Goal: Information Seeking & Learning: Check status

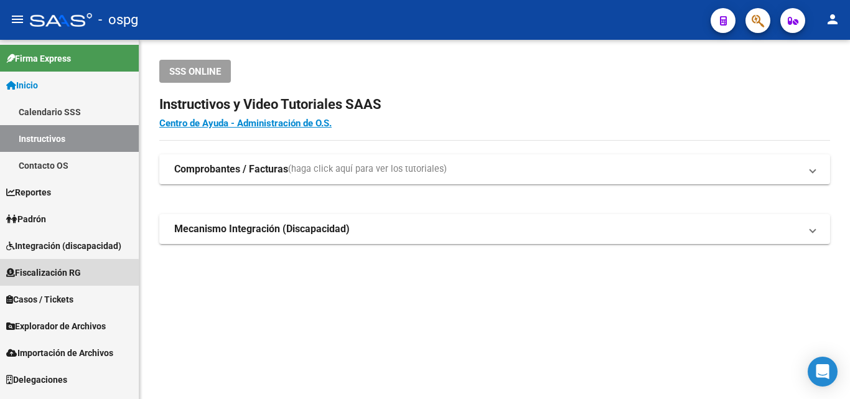
click at [62, 274] on span "Fiscalización RG" at bounding box center [43, 273] width 75 height 14
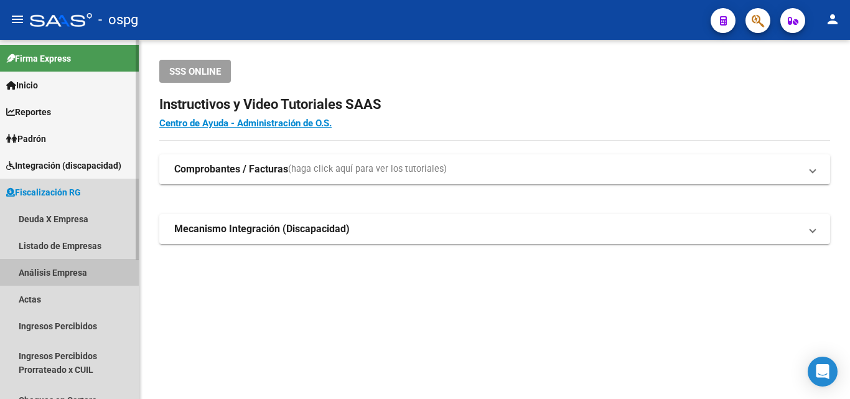
click at [45, 272] on link "Análisis Empresa" at bounding box center [69, 272] width 139 height 27
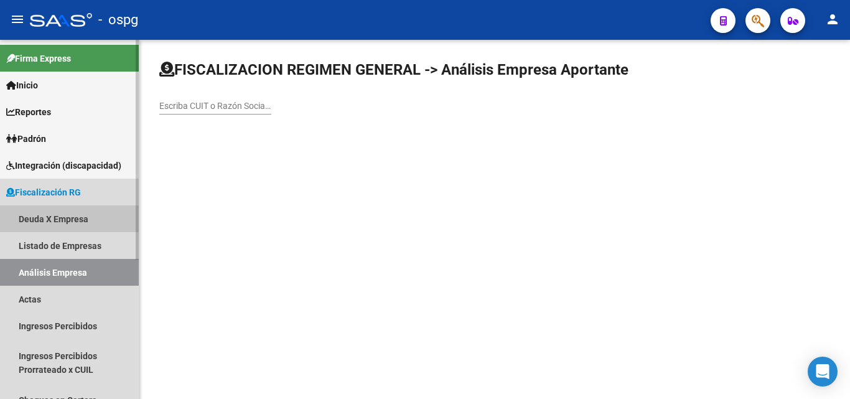
click at [60, 215] on link "Deuda X Empresa" at bounding box center [69, 218] width 139 height 27
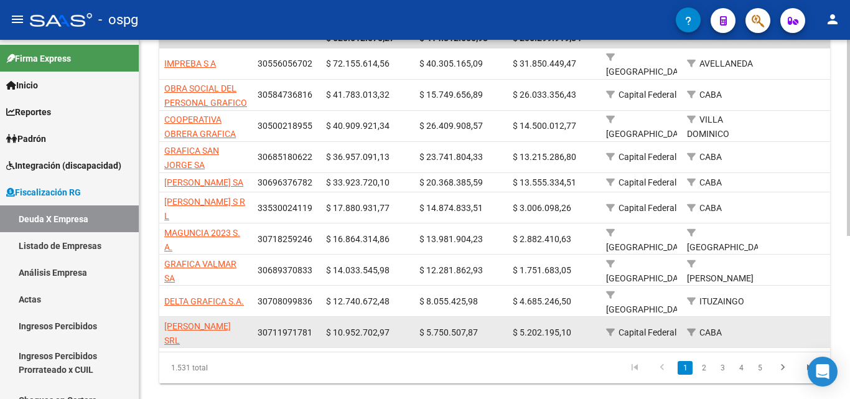
scroll to position [299, 0]
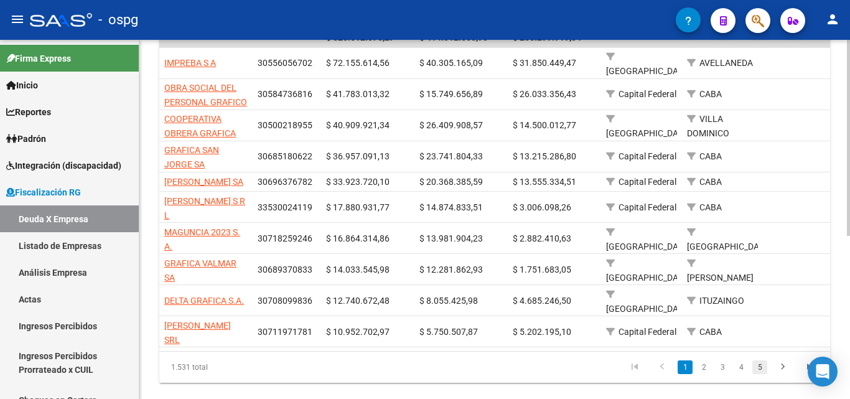
click at [758, 360] on link "5" at bounding box center [759, 367] width 15 height 14
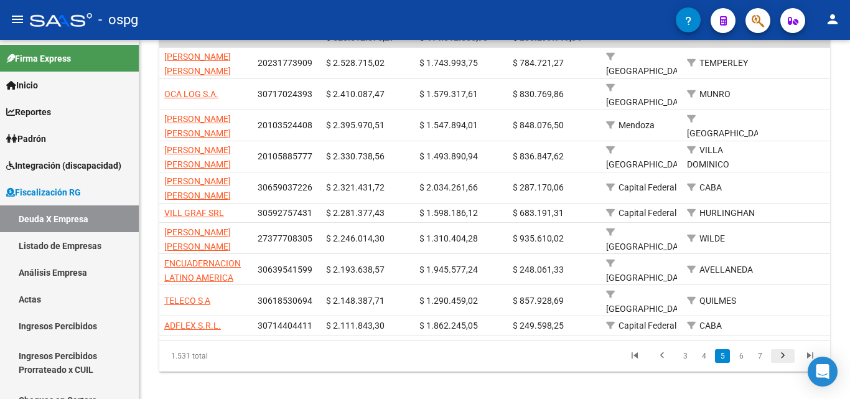
click at [776, 350] on icon "go to next page" at bounding box center [783, 357] width 16 height 15
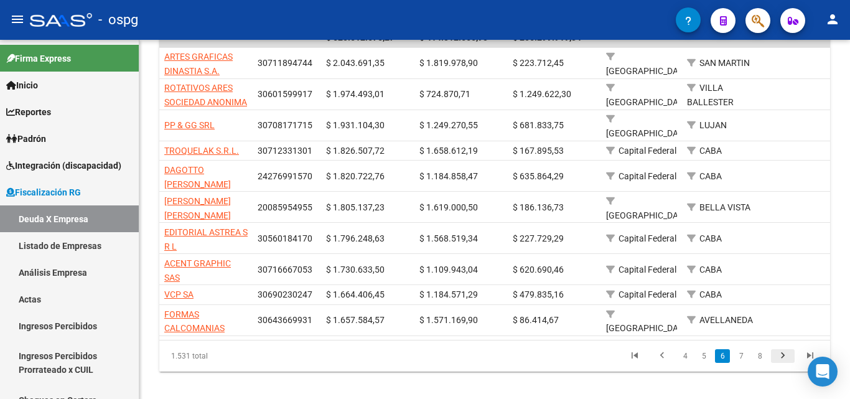
click at [776, 345] on li at bounding box center [782, 355] width 27 height 21
click at [778, 356] on icon "go to next page" at bounding box center [783, 357] width 16 height 15
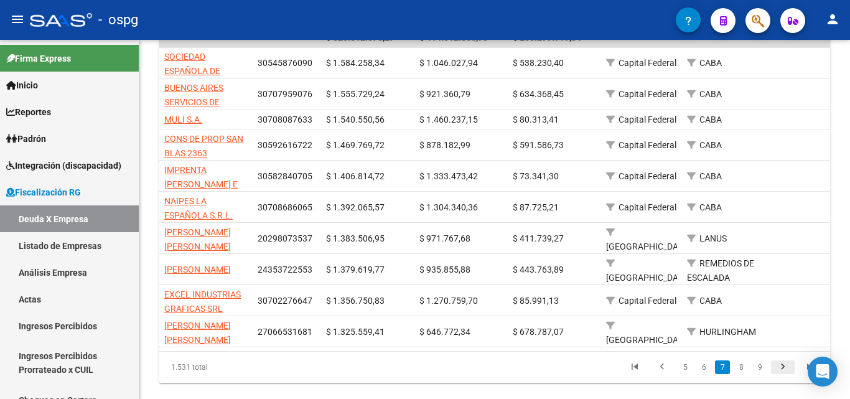
click at [781, 373] on icon "go to next page" at bounding box center [783, 368] width 16 height 15
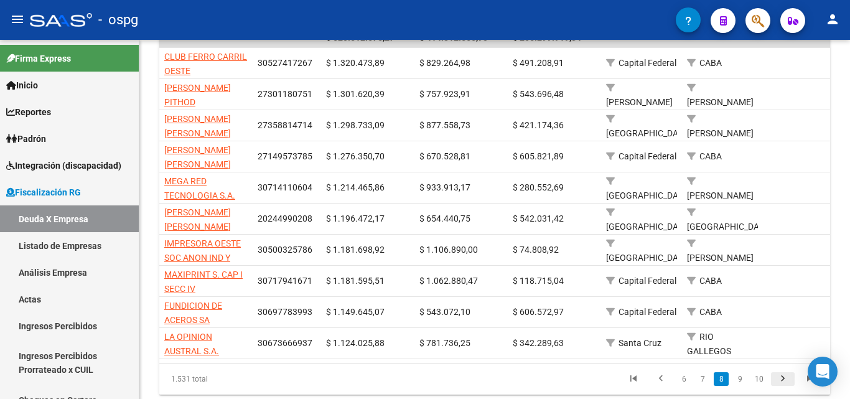
click at [785, 388] on icon "go to next page" at bounding box center [783, 380] width 16 height 15
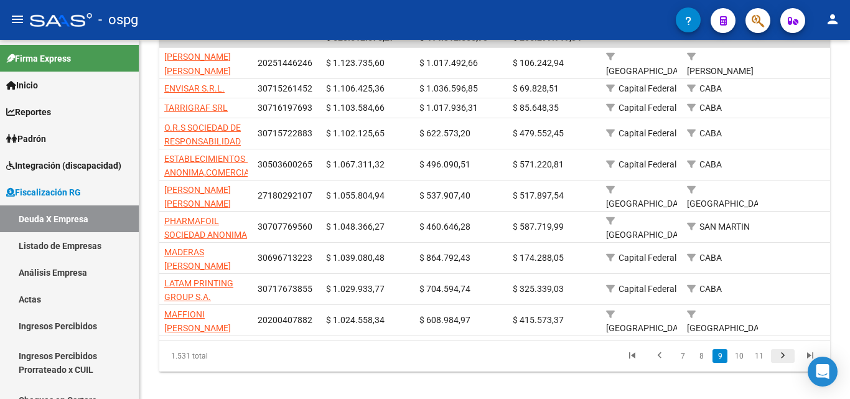
click at [785, 391] on div "FISCALIZACION REGIMEN GENERAL -> Listado de Empresas Deudoras (alt+d) cloud_dow…" at bounding box center [494, 76] width 710 height 670
click at [781, 365] on icon "go to next page" at bounding box center [783, 357] width 16 height 15
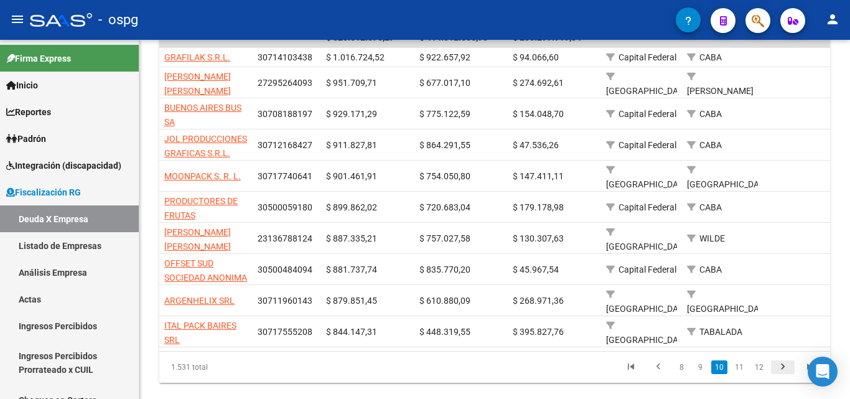
click at [778, 368] on icon "go to next page" at bounding box center [783, 368] width 16 height 15
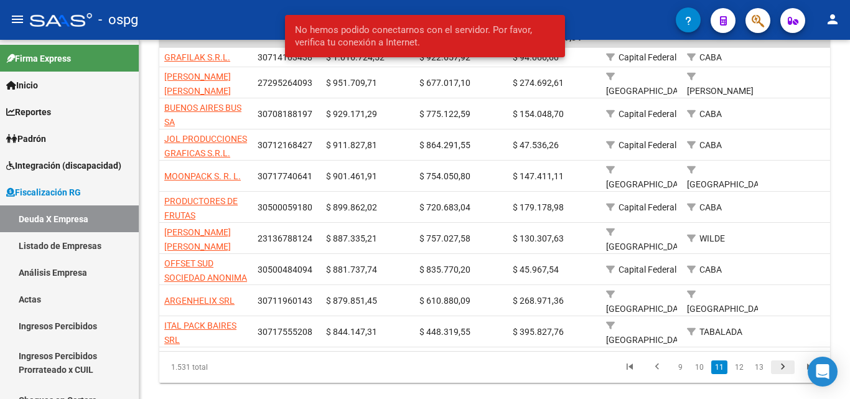
click at [782, 361] on icon "go to next page" at bounding box center [783, 368] width 16 height 15
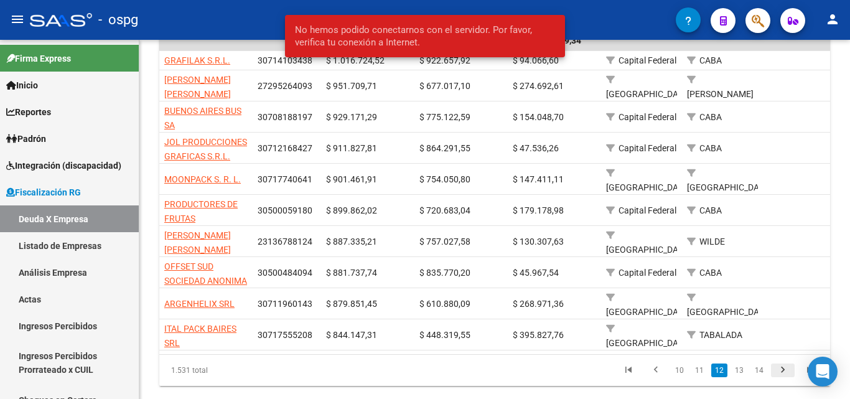
scroll to position [302, 0]
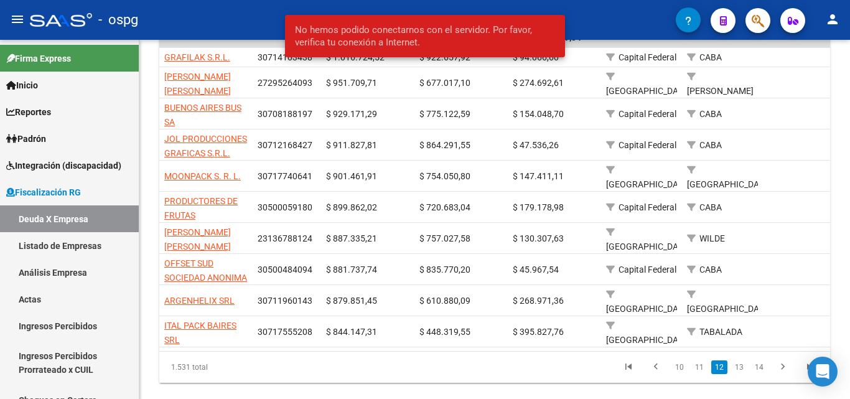
click at [781, 366] on div "1.531 total 10 11 12 13 14" at bounding box center [494, 367] width 671 height 31
click at [781, 365] on div "1.531 total 10 11 12 13 14" at bounding box center [494, 367] width 671 height 31
click at [785, 365] on div "1.531 total 10 11 12 13 14" at bounding box center [494, 367] width 671 height 31
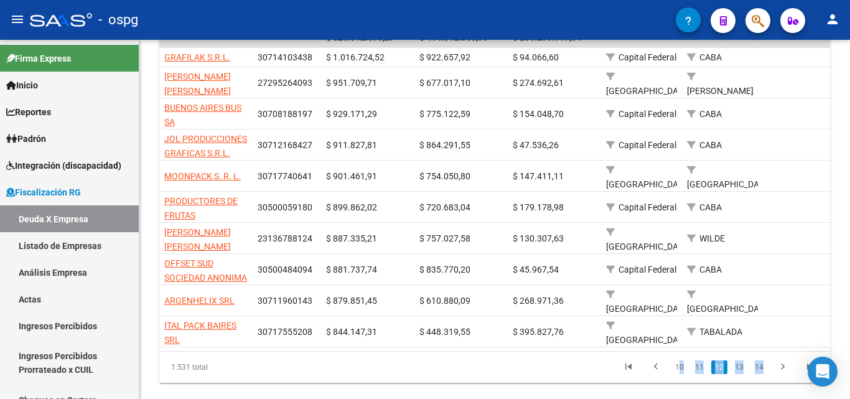
click at [778, 366] on div "1.531 total 10 11 12 13 14" at bounding box center [494, 367] width 671 height 31
drag, startPoint x: 783, startPoint y: 365, endPoint x: 770, endPoint y: 362, distance: 13.3
click at [783, 364] on div "1.531 total 10 11 12 13 14" at bounding box center [494, 367] width 671 height 31
click at [625, 393] on div "FISCALIZACION REGIMEN GENERAL -> Listado de Empresas Deudoras (alt+d) cloud_dow…" at bounding box center [494, 80] width 710 height 684
click at [618, 384] on div "FISCALIZACION REGIMEN GENERAL -> Listado de Empresas Deudoras (alt+d) cloud_dow…" at bounding box center [494, 80] width 710 height 684
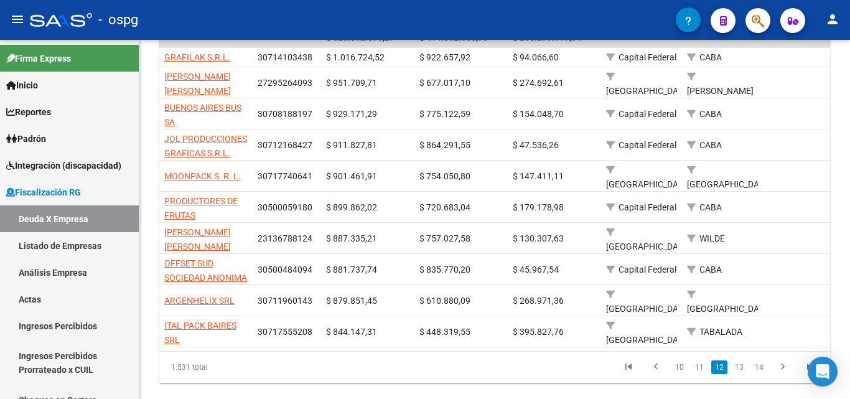
click at [618, 384] on div "FISCALIZACION REGIMEN GENERAL -> Listado de Empresas Deudoras (alt+d) cloud_dow…" at bounding box center [494, 80] width 710 height 684
click at [779, 365] on div "1.531 total 10 11 12 13 14" at bounding box center [494, 367] width 671 height 31
click at [780, 365] on div "1.531 total 10 11 12 13 14" at bounding box center [494, 367] width 671 height 31
click at [781, 365] on div "1.531 total 10 11 12 13 14" at bounding box center [494, 367] width 671 height 31
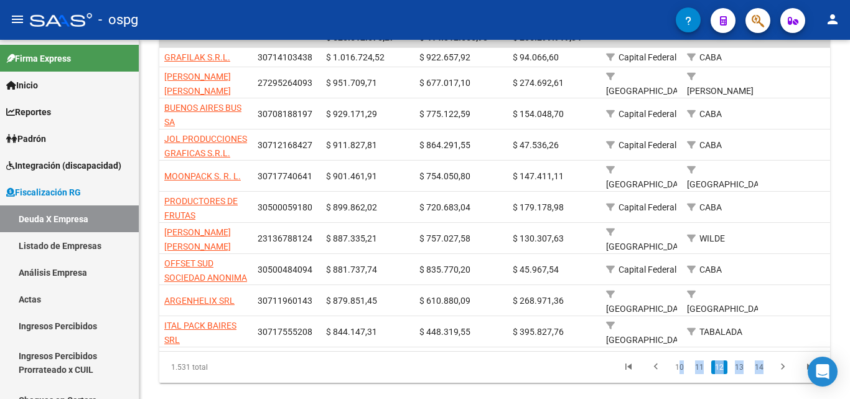
click at [781, 365] on div "1.531 total 10 11 12 13 14" at bounding box center [494, 367] width 671 height 31
click at [780, 365] on div "1.531 total 10 11 12 13 14" at bounding box center [494, 367] width 671 height 31
